Goal: Transaction & Acquisition: Purchase product/service

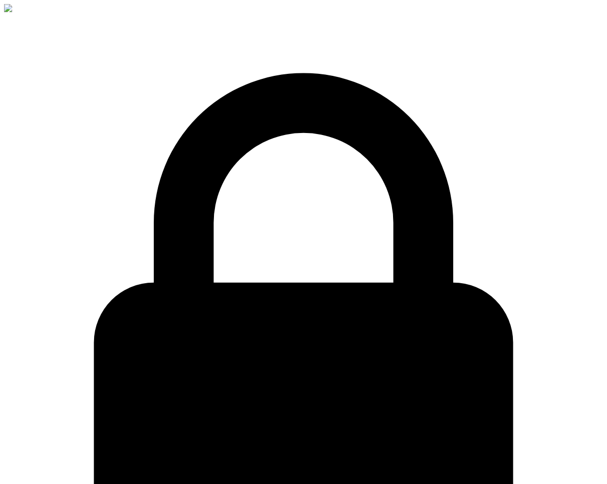
select select "TR"
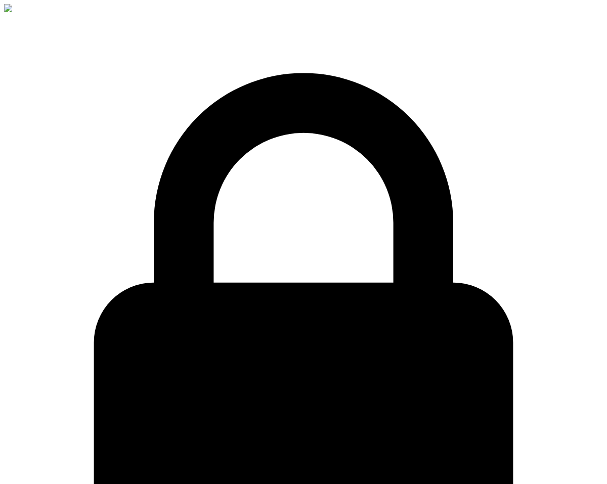
drag, startPoint x: 251, startPoint y: 288, endPoint x: 343, endPoint y: 286, distance: 91.6
copy div "Step 2 of 3"
drag, startPoint x: 275, startPoint y: 199, endPoint x: 269, endPoint y: 201, distance: 6.6
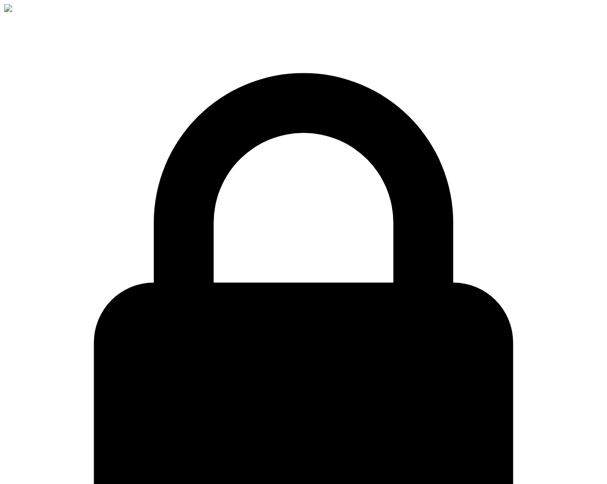
select select "TR"
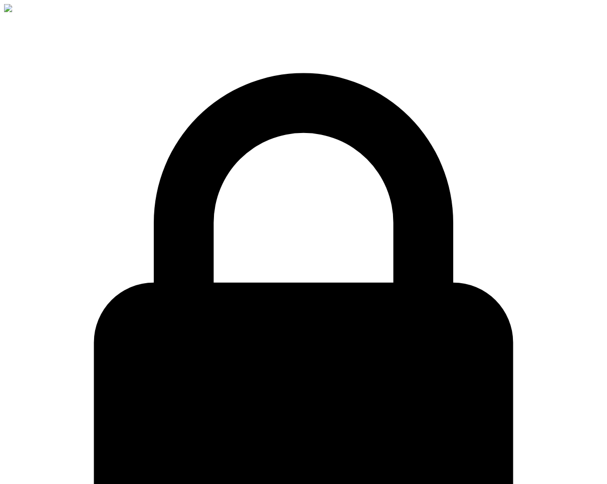
select select "TR"
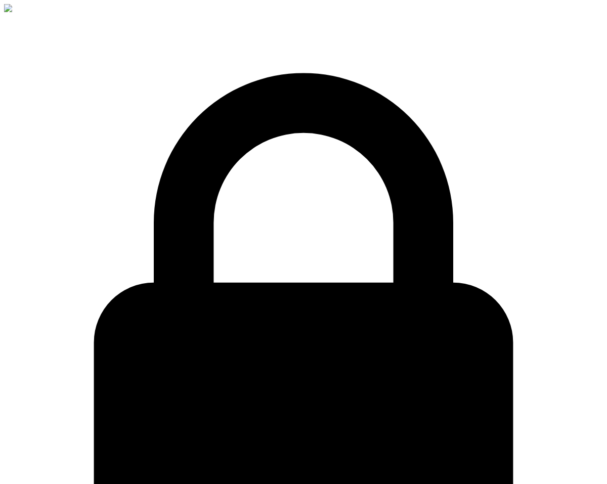
select select "TR"
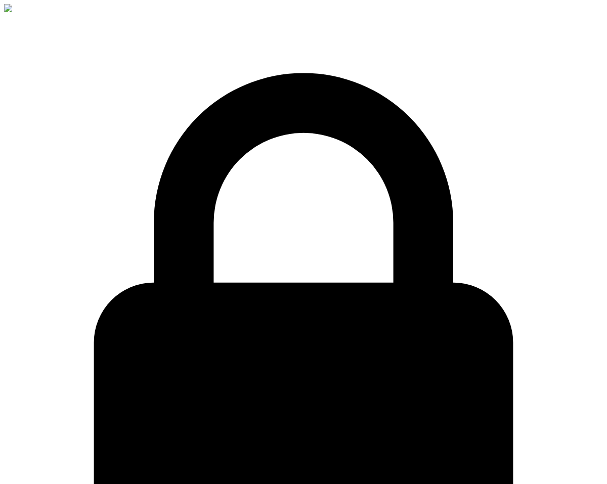
drag, startPoint x: 466, startPoint y: 335, endPoint x: 437, endPoint y: 336, distance: 28.9
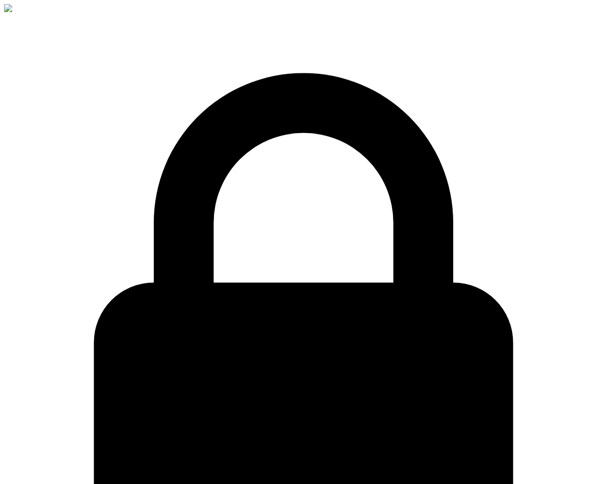
select select "TR"
drag, startPoint x: 229, startPoint y: 317, endPoint x: 414, endPoint y: 315, distance: 184.2
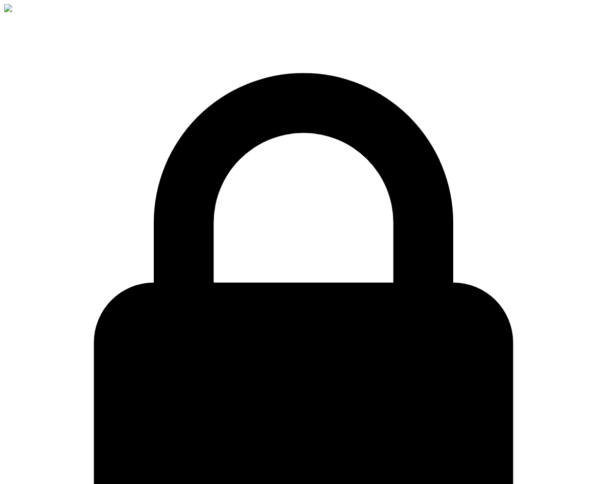
drag, startPoint x: 203, startPoint y: 328, endPoint x: 129, endPoint y: 306, distance: 77.8
drag, startPoint x: 230, startPoint y: 345, endPoint x: 111, endPoint y: 311, distance: 124.0
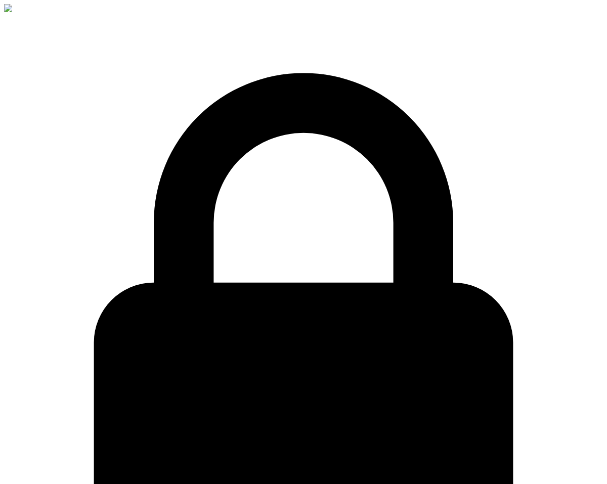
drag, startPoint x: 112, startPoint y: 310, endPoint x: 258, endPoint y: 317, distance: 146.4
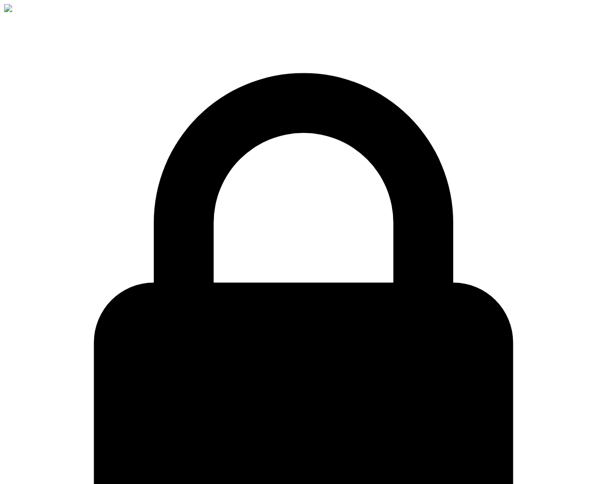
copy p "By clicking the button below, you consent for"
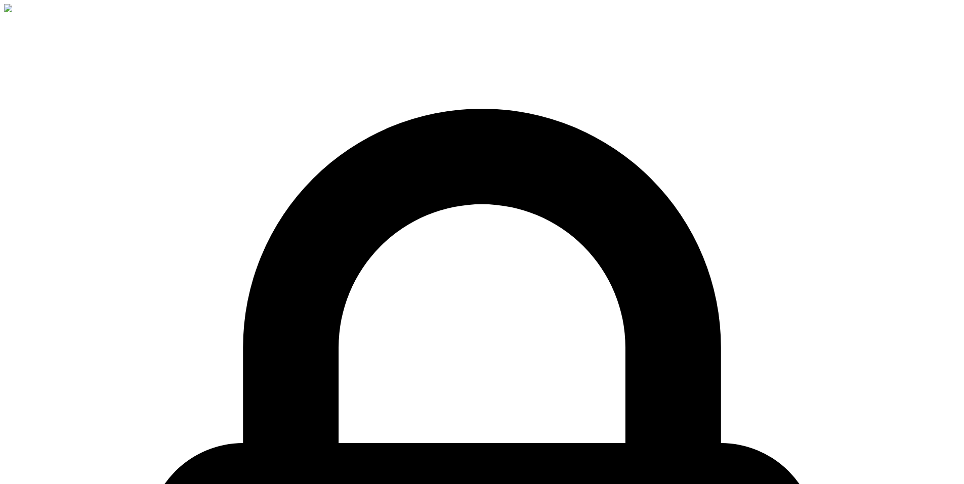
drag, startPoint x: 698, startPoint y: 47, endPoint x: 683, endPoint y: 47, distance: 15.2
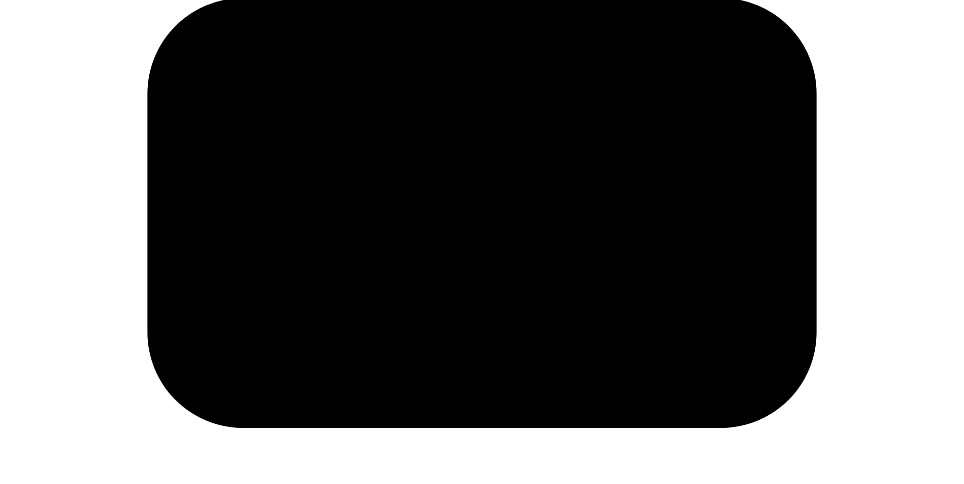
scroll to position [447, 0]
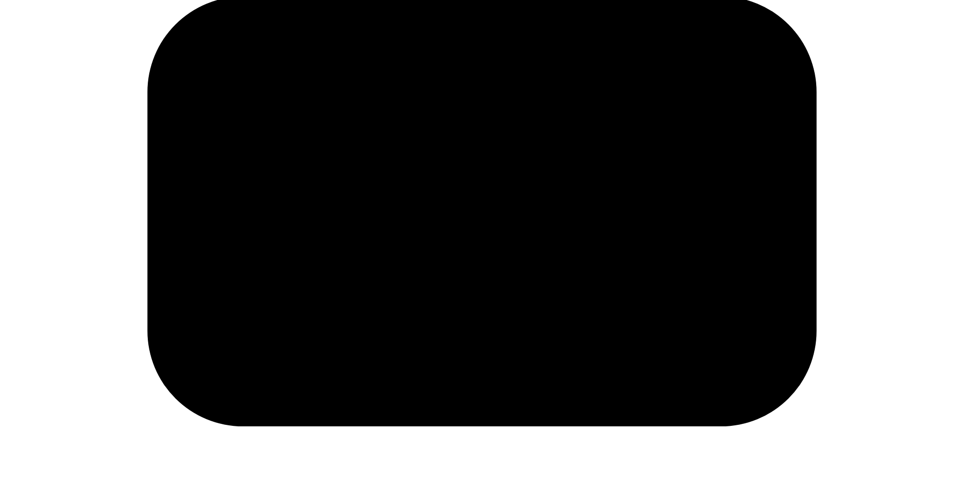
drag, startPoint x: 232, startPoint y: 190, endPoint x: 379, endPoint y: 320, distance: 196.1
drag, startPoint x: 238, startPoint y: 258, endPoint x: 335, endPoint y: 283, distance: 99.9
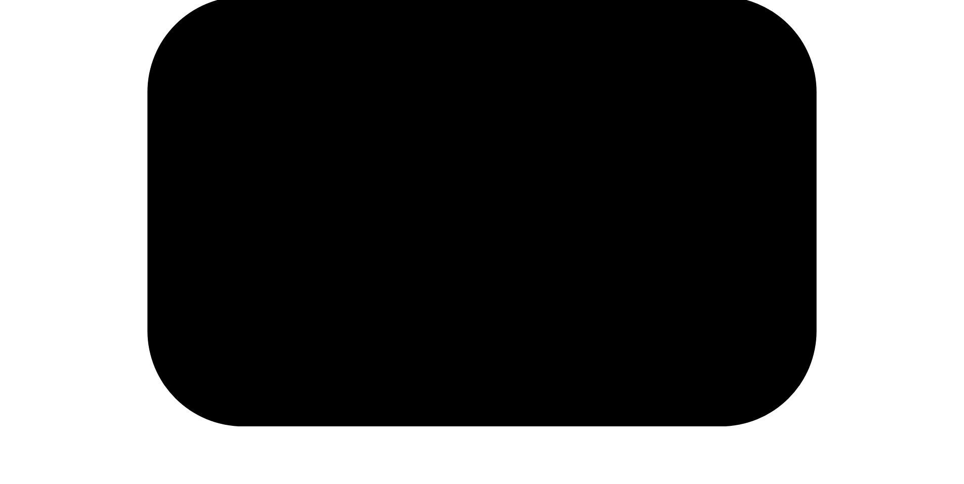
drag, startPoint x: 409, startPoint y: 262, endPoint x: 512, endPoint y: 287, distance: 106.2
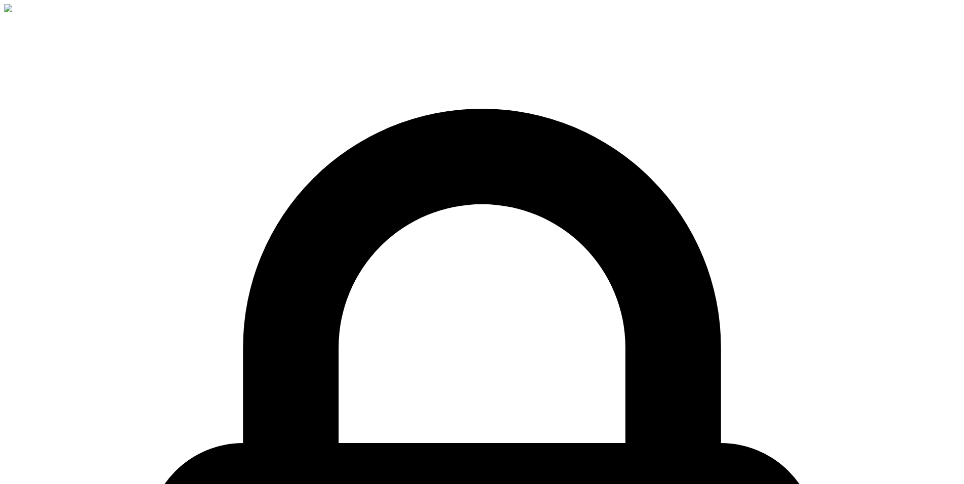
click at [57, 13] on img at bounding box center [33, 8] width 59 height 9
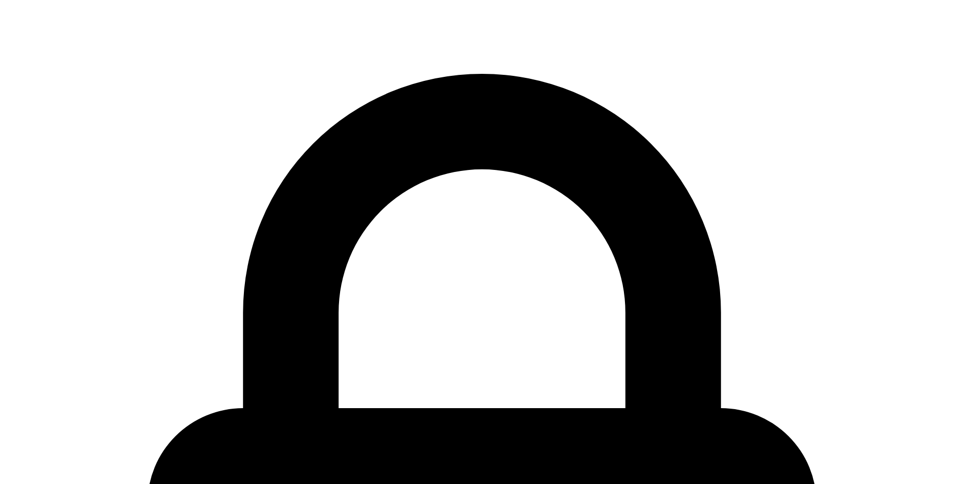
select select "PASSPORT"
select select "[DEMOGRAPHIC_DATA]"
select select "ccp"
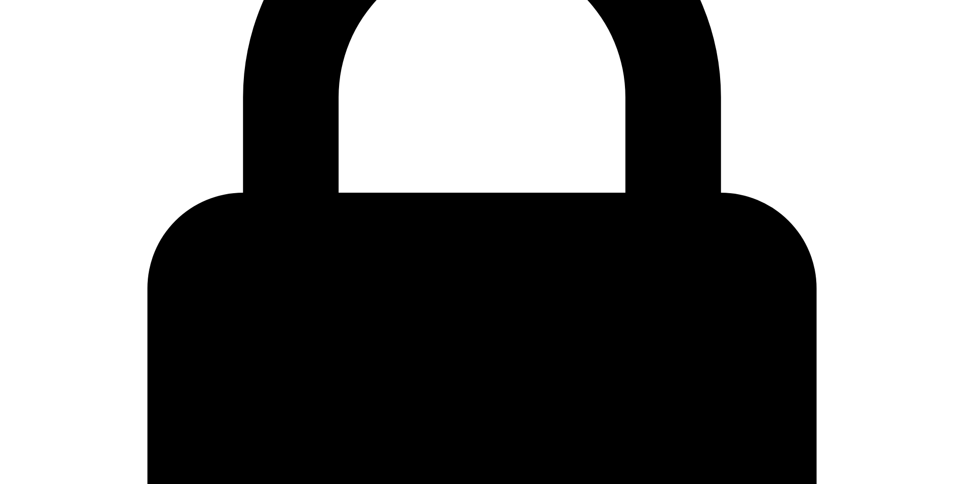
scroll to position [252, 0]
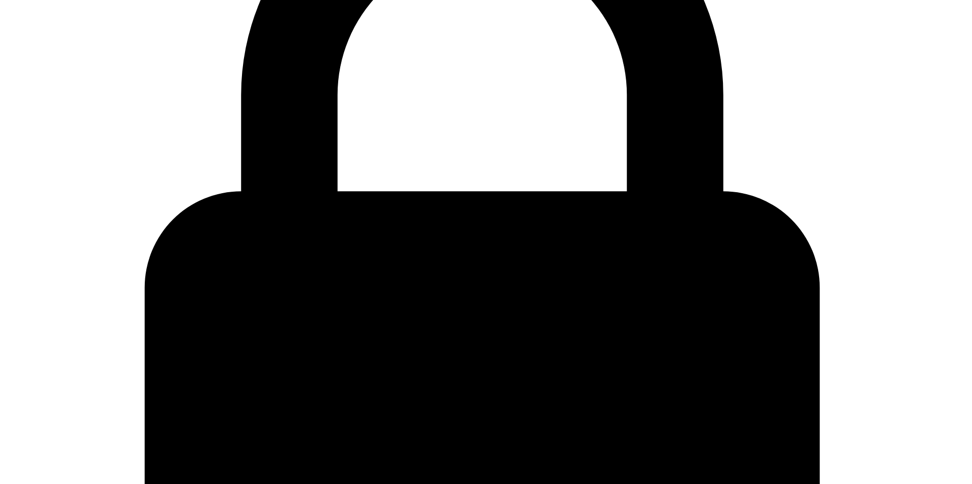
checkbox input "true"
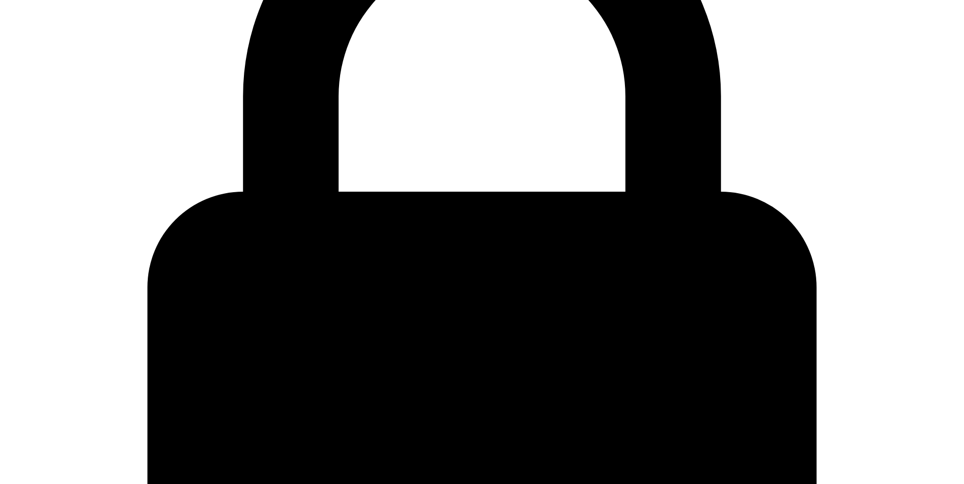
drag, startPoint x: 281, startPoint y: 405, endPoint x: 378, endPoint y: 407, distance: 96.7
copy p "By clicking below, you consent to"
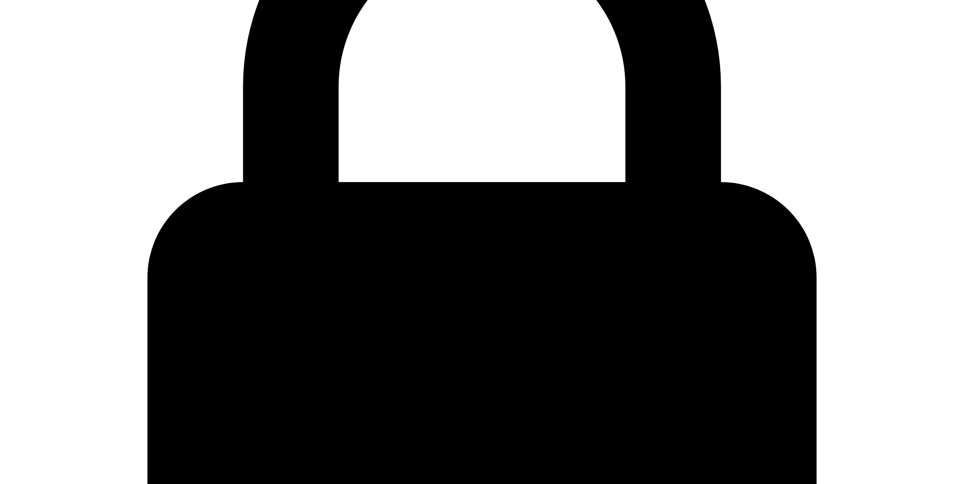
scroll to position [268, 0]
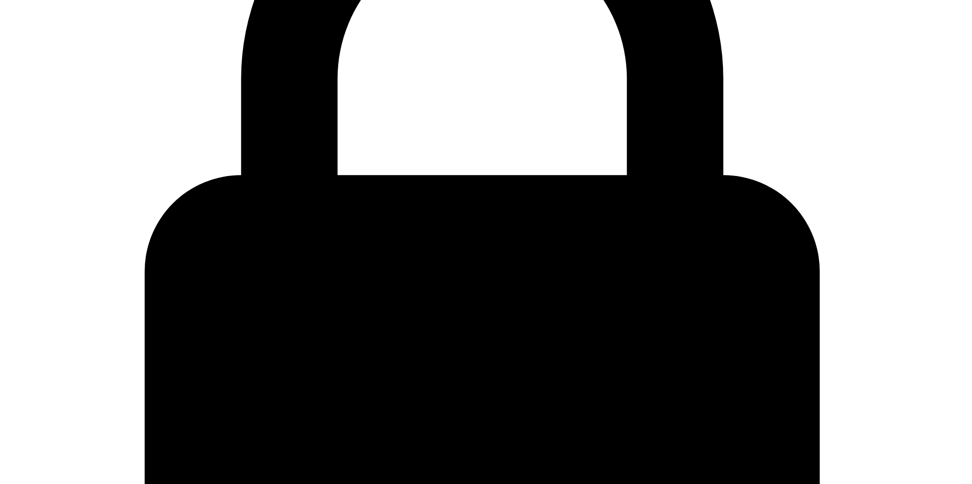
checkbox input "true"
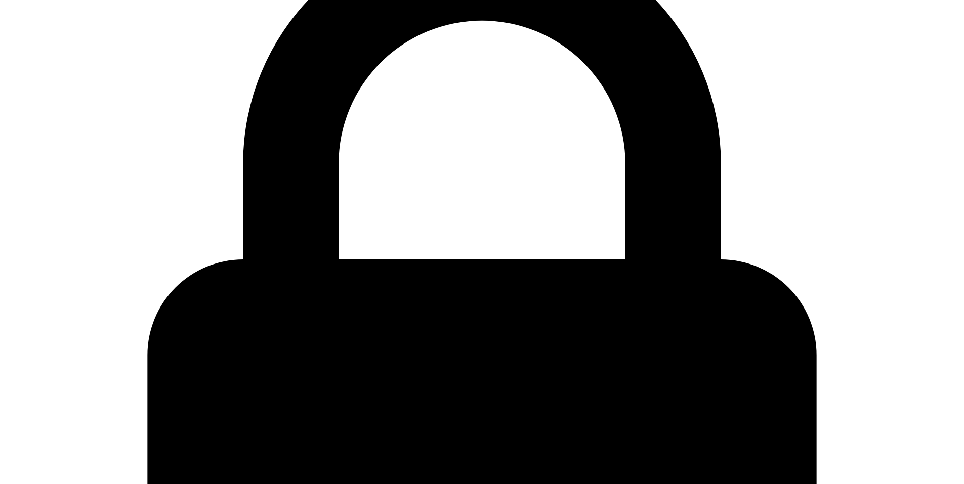
scroll to position [217, 0]
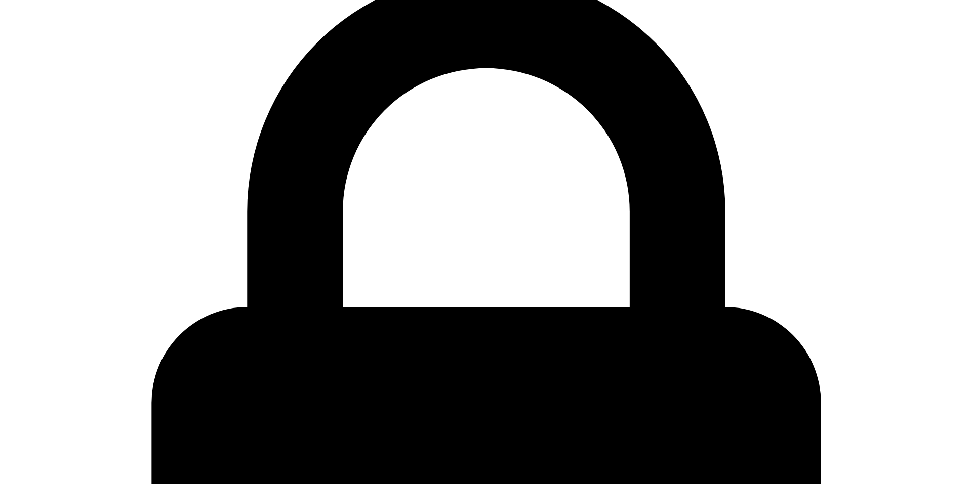
scroll to position [15, 0]
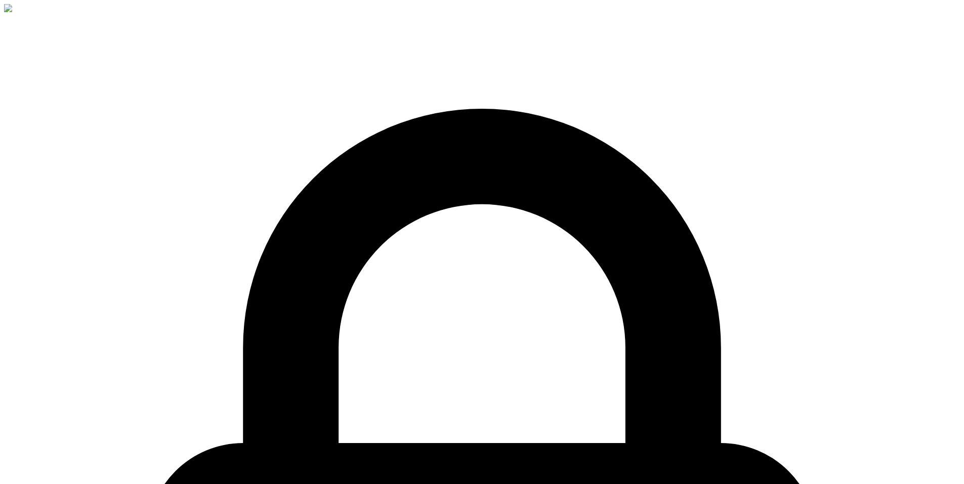
select select "PASSPORT"
select select "[DEMOGRAPHIC_DATA]"
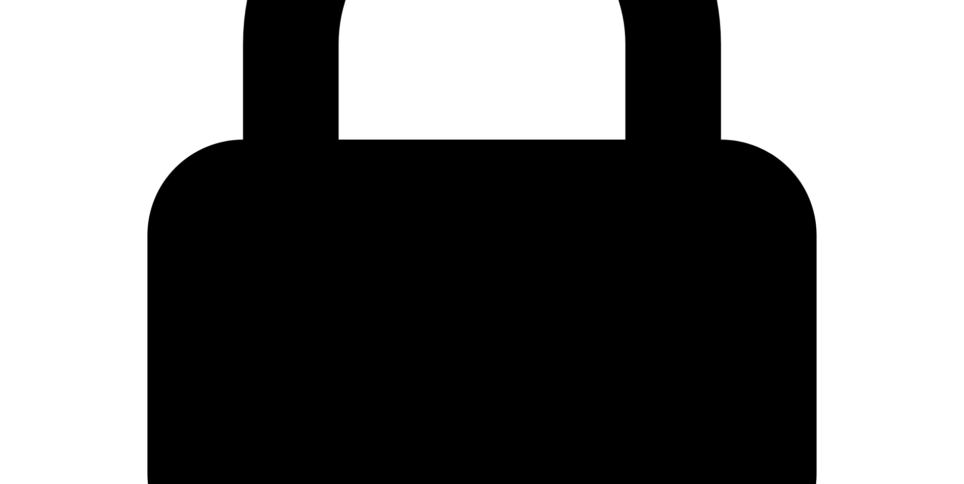
radio input "true"
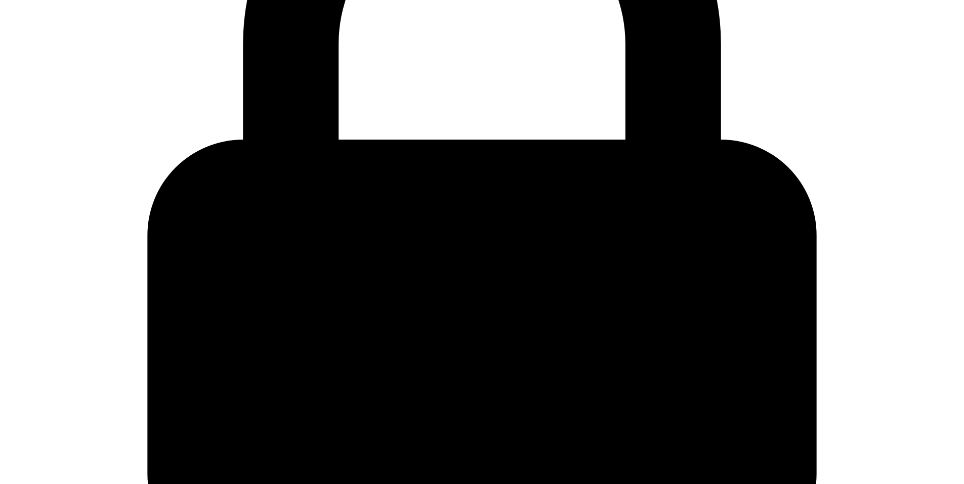
radio input "true"
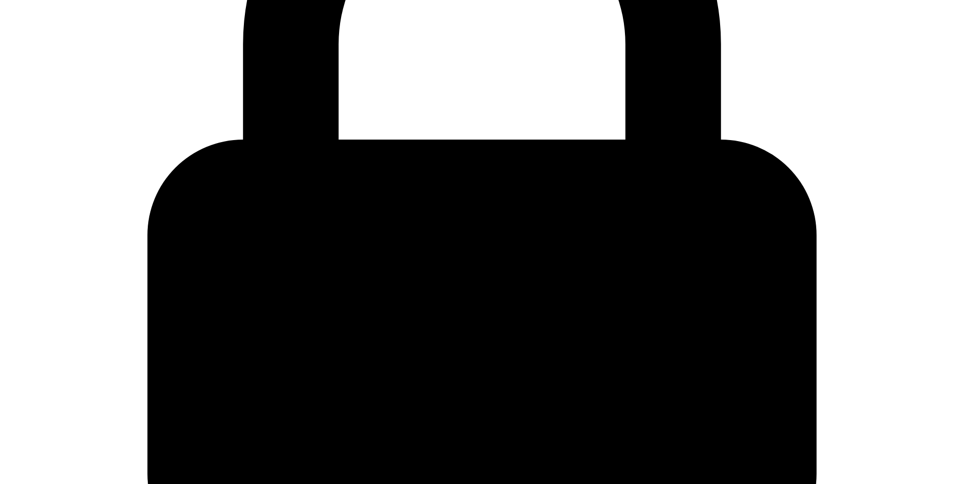
radio input "true"
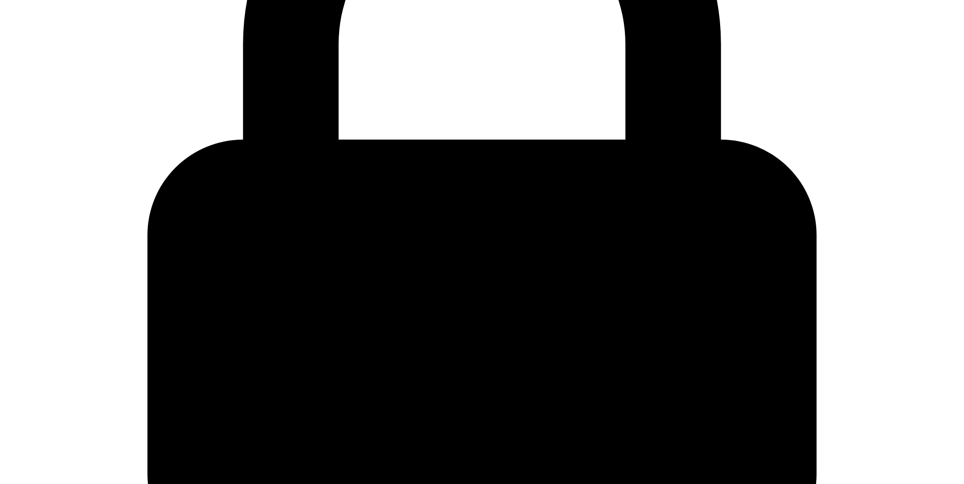
radio input "true"
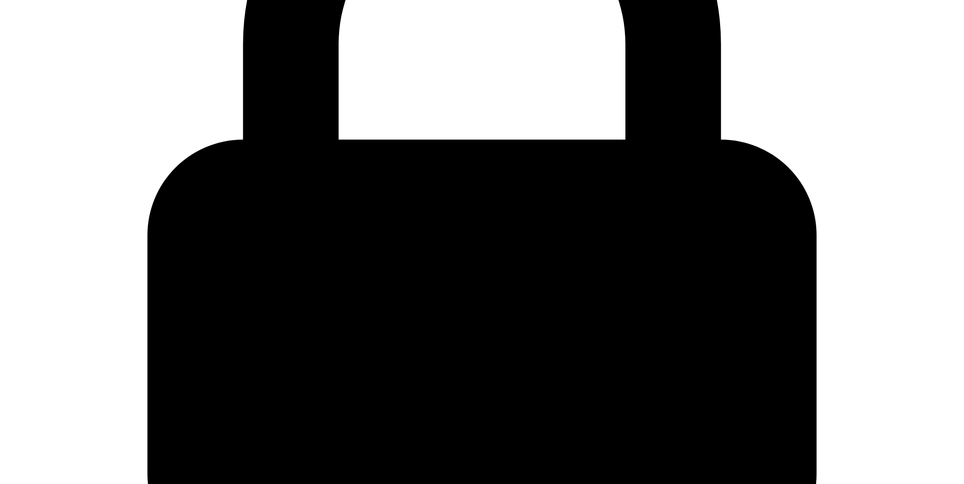
radio input "true"
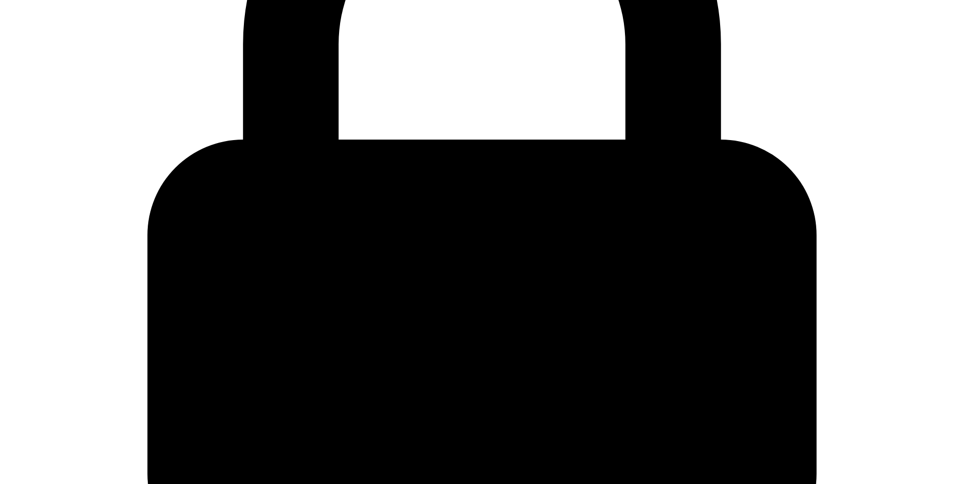
radio input "true"
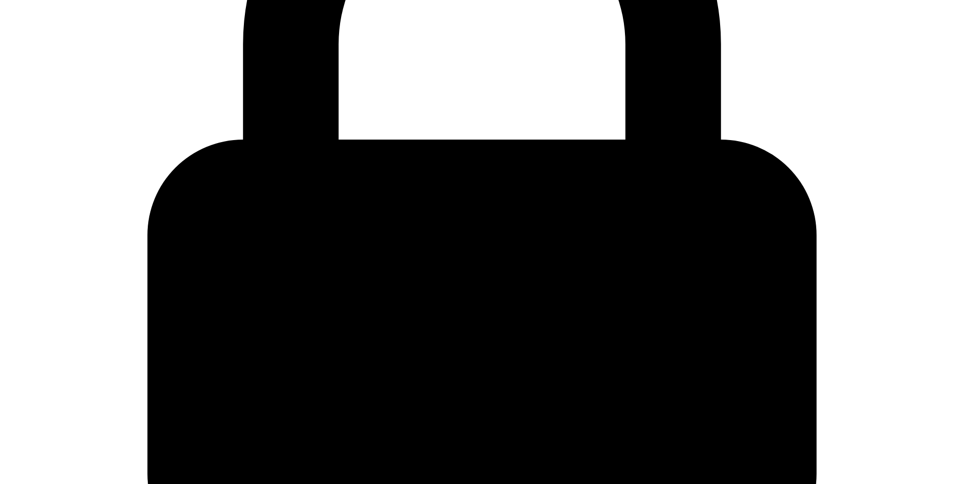
radio input "true"
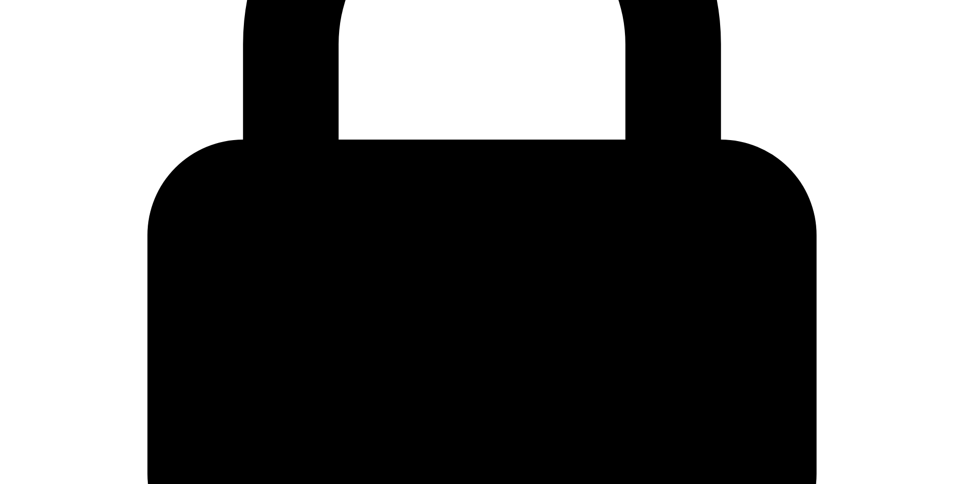
radio input "true"
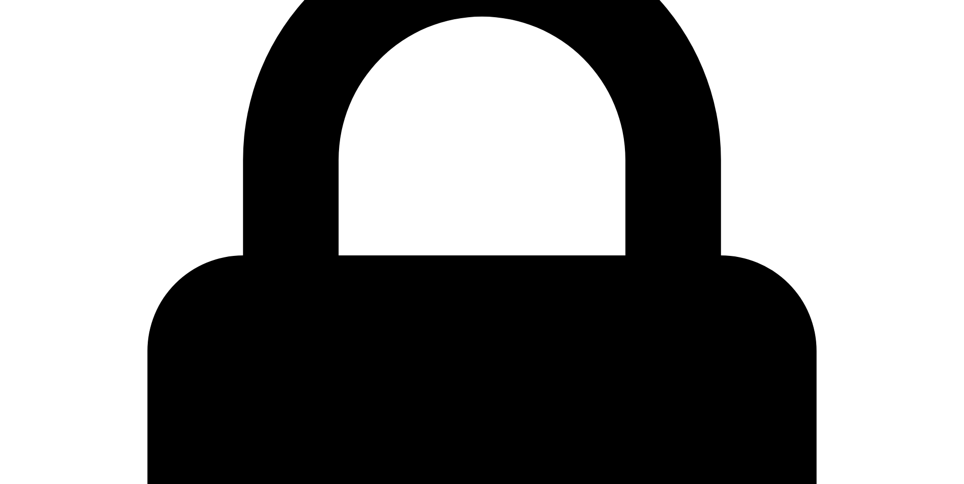
scroll to position [324, 0]
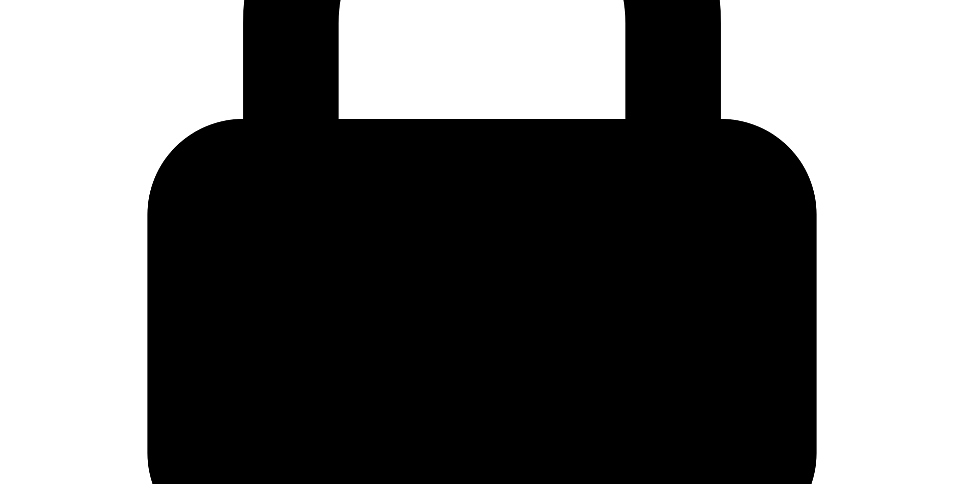
type input "123123123"
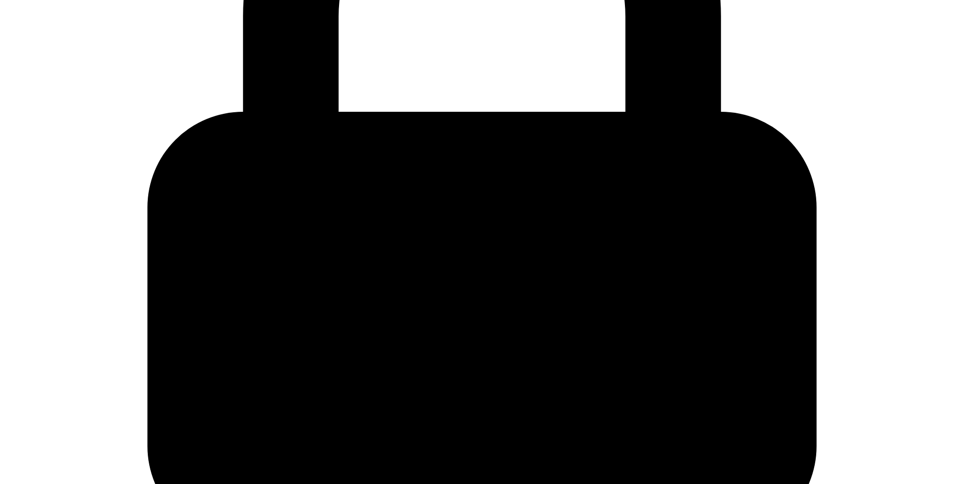
scroll to position [333, 0]
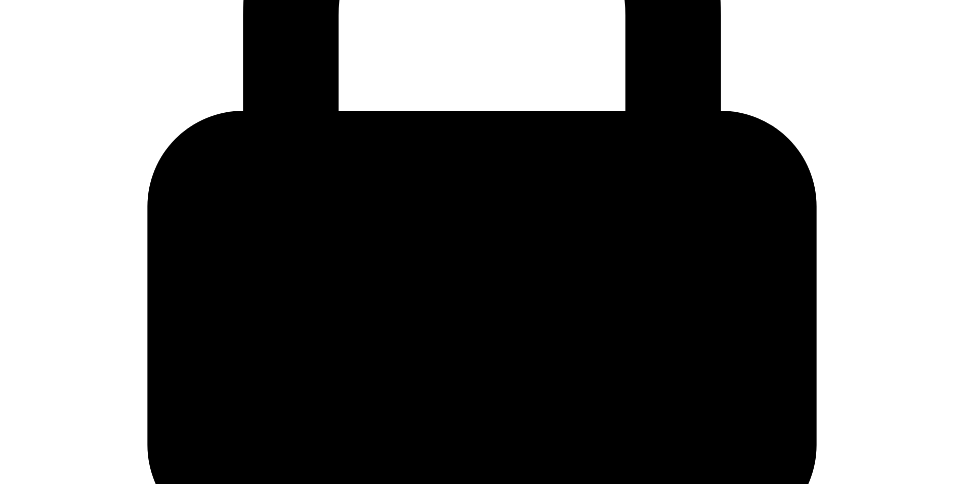
radio input "true"
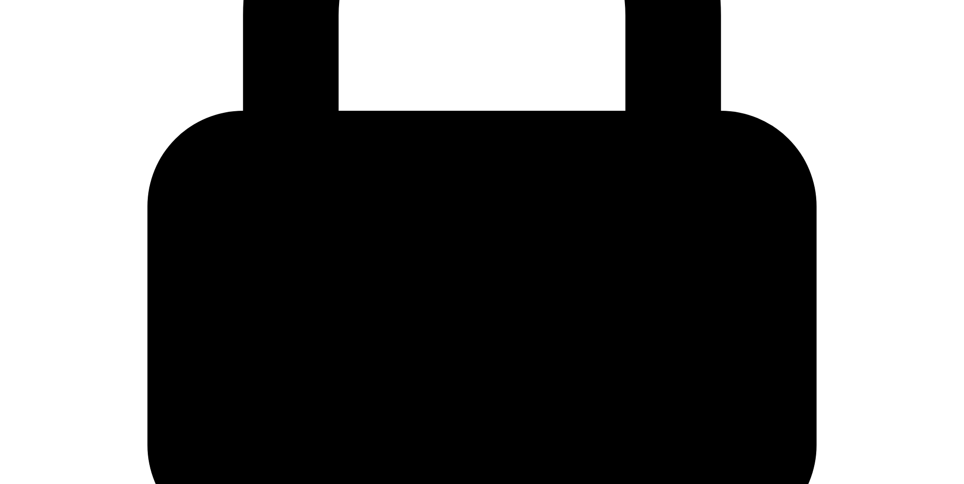
radio input "true"
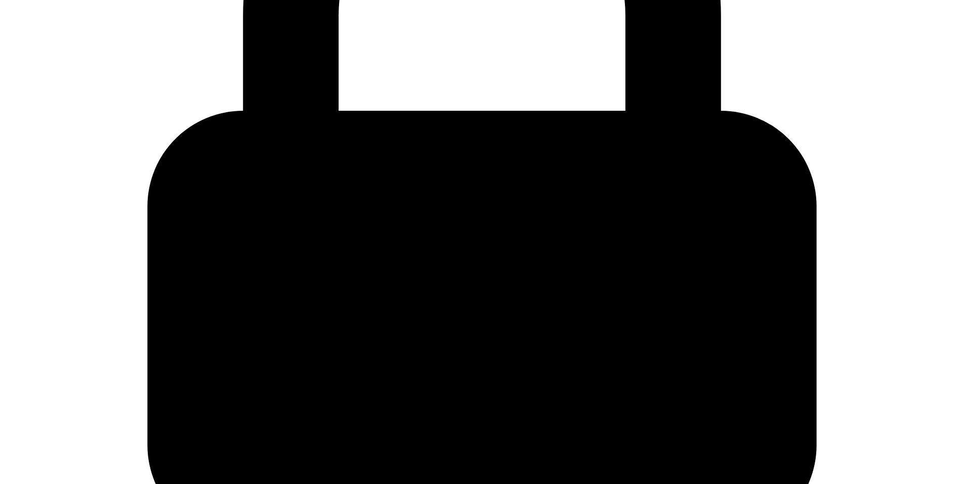
radio input "true"
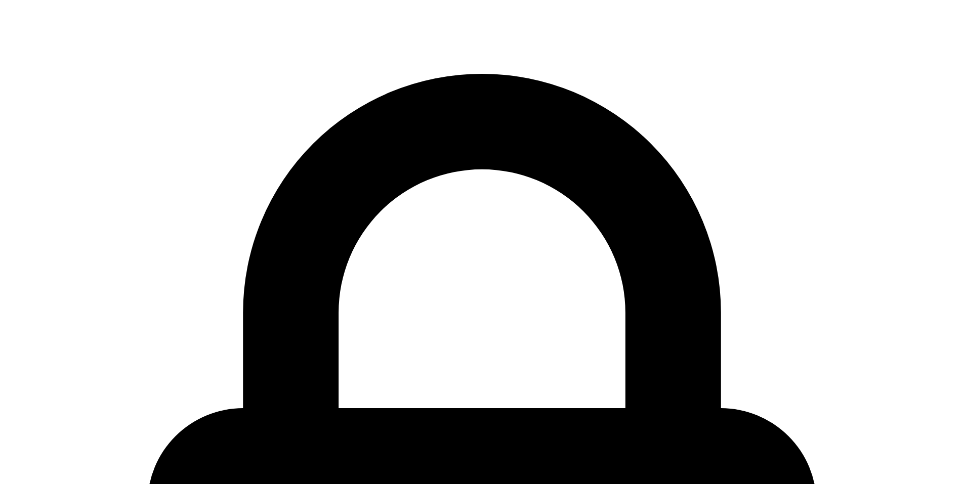
select select "PASSPORT"
select select "MALE"
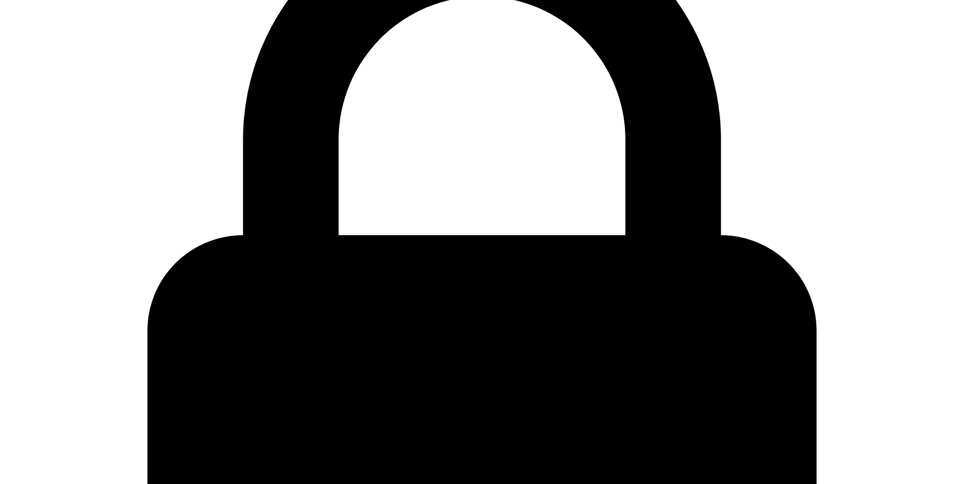
scroll to position [333, 0]
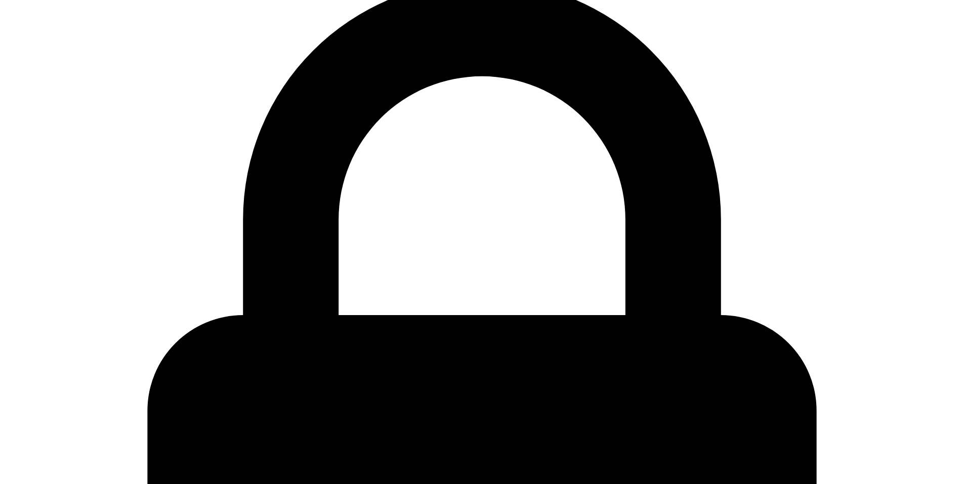
scroll to position [35, 0]
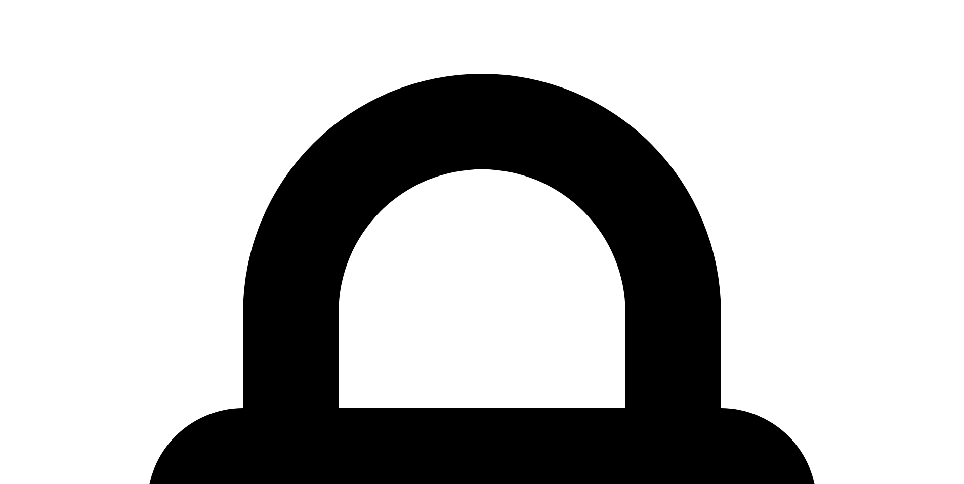
select select "TR"
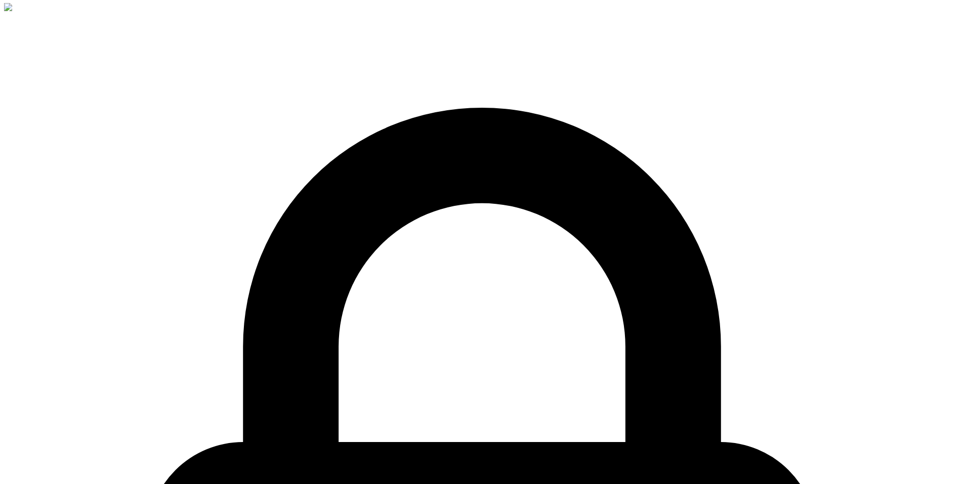
scroll to position [0, 0]
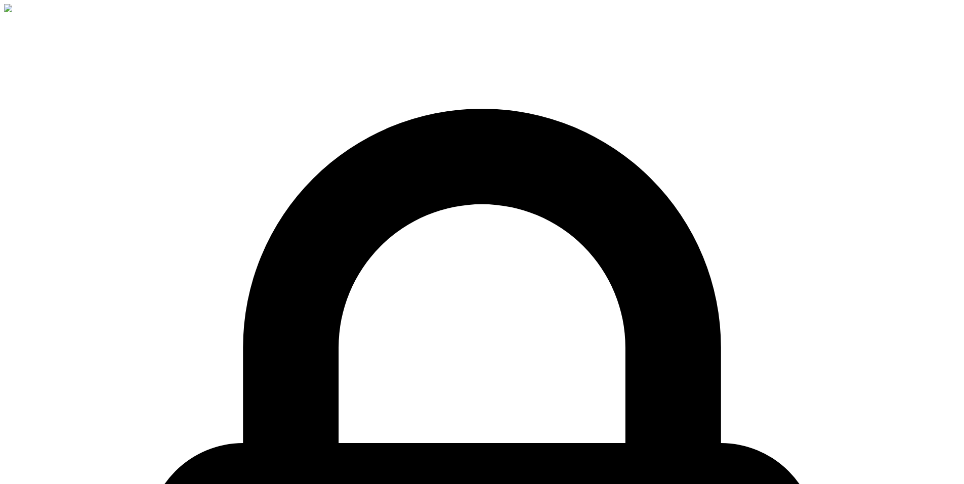
select select "TR"
drag, startPoint x: 497, startPoint y: 95, endPoint x: 613, endPoint y: 87, distance: 116.7
drag, startPoint x: 680, startPoint y: 94, endPoint x: 273, endPoint y: 75, distance: 407.8
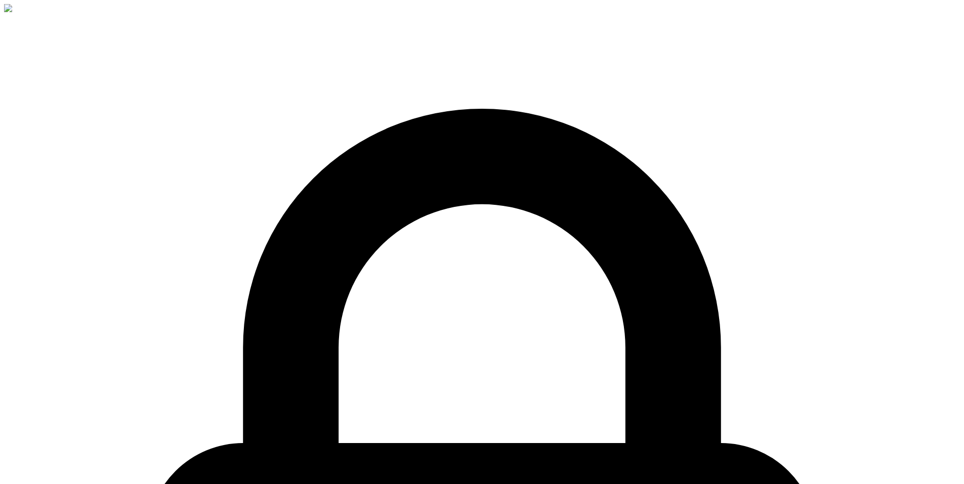
drag, startPoint x: 515, startPoint y: 140, endPoint x: 510, endPoint y: 142, distance: 5.2
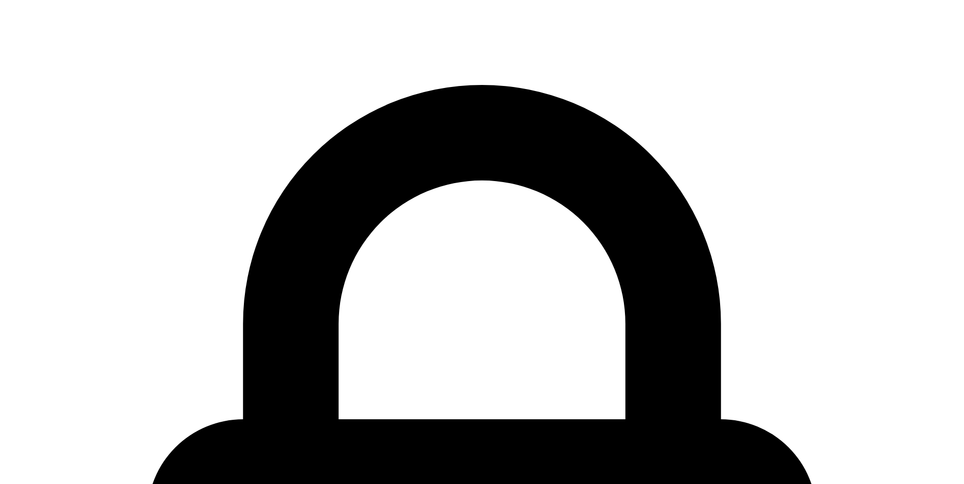
scroll to position [69, 0]
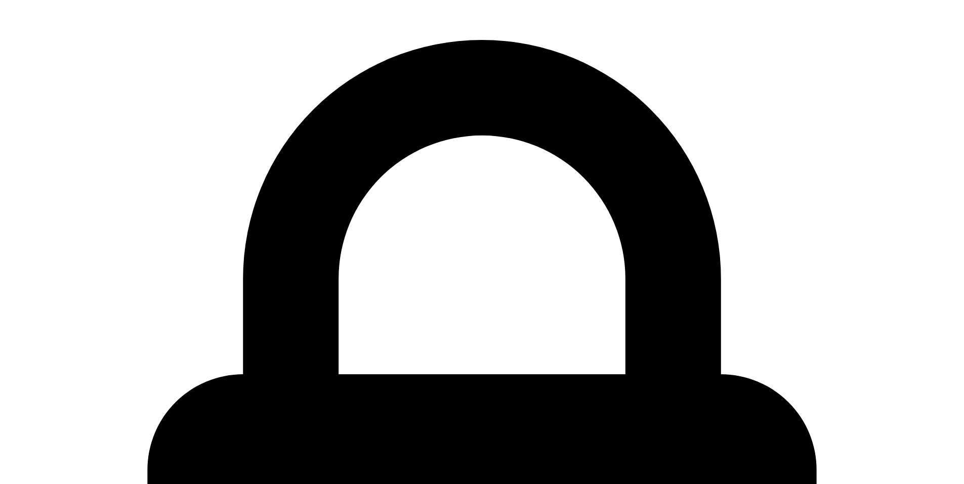
scroll to position [55, 0]
